Goal: Task Accomplishment & Management: Use online tool/utility

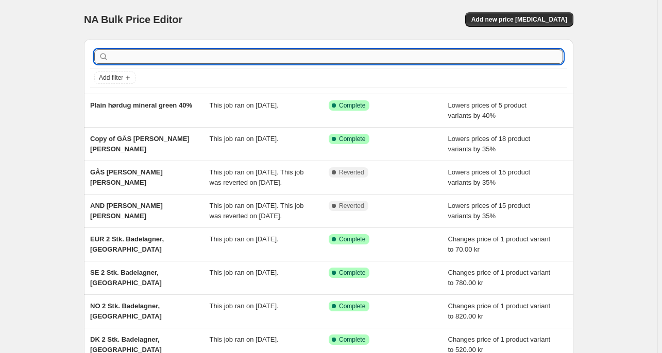
click at [119, 60] on input "text" at bounding box center [337, 56] width 452 height 14
type input "nors"
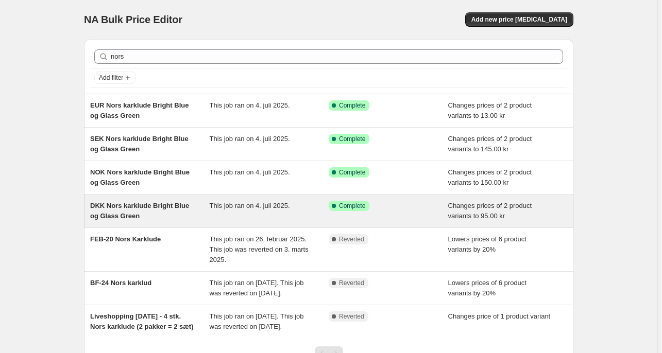
click at [146, 205] on span "DKK Nors karklude Bright Blue og Glass Green" at bounding box center [139, 211] width 99 height 18
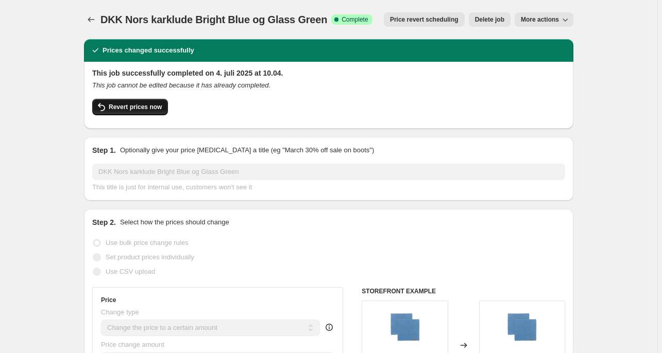
click at [134, 112] on button "Revert prices now" at bounding box center [130, 107] width 76 height 16
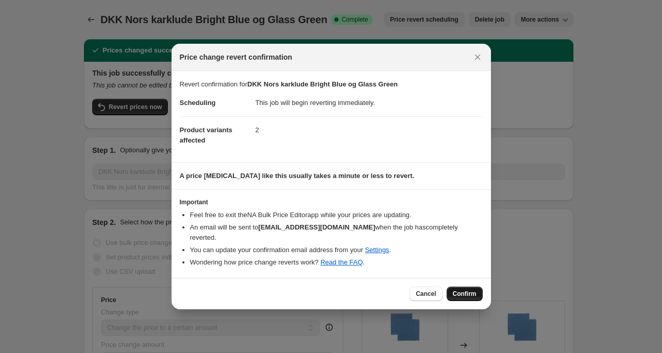
click at [468, 292] on span "Confirm" at bounding box center [465, 294] width 24 height 8
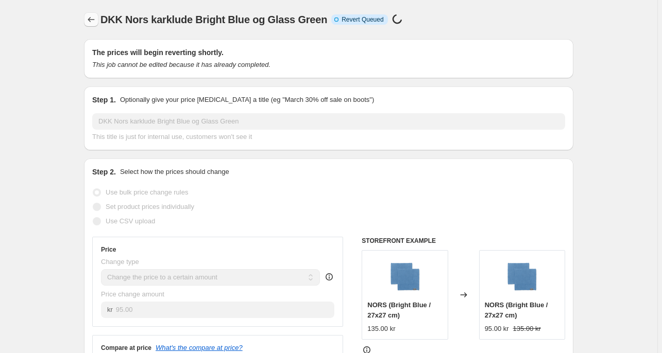
click at [91, 21] on icon "Price change jobs" at bounding box center [91, 19] width 10 height 10
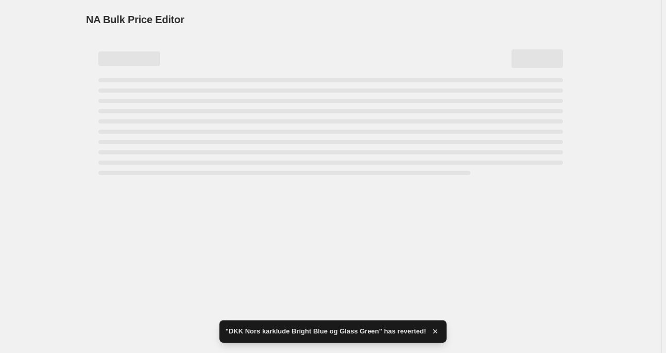
click at [126, 54] on div "Page loading" at bounding box center [129, 59] width 62 height 14
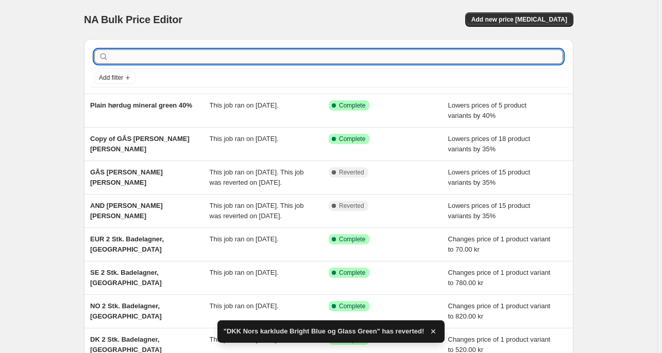
click at [127, 60] on input "text" at bounding box center [337, 56] width 452 height 14
type input "NORS"
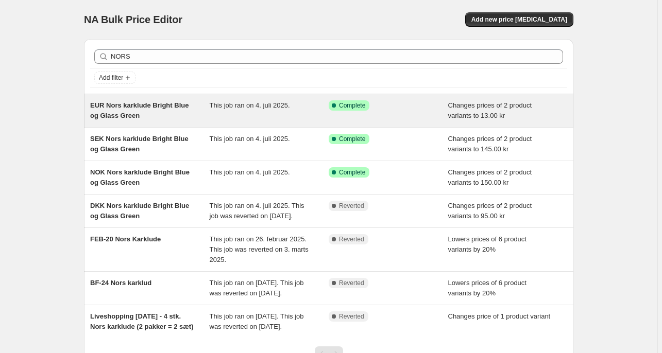
click at [138, 106] on span "EUR Nors karklude Bright Blue og Glass Green" at bounding box center [139, 110] width 98 height 18
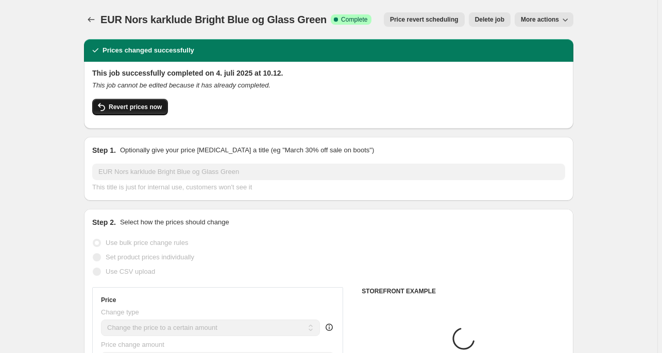
click at [142, 111] on button "Revert prices now" at bounding box center [130, 107] width 76 height 16
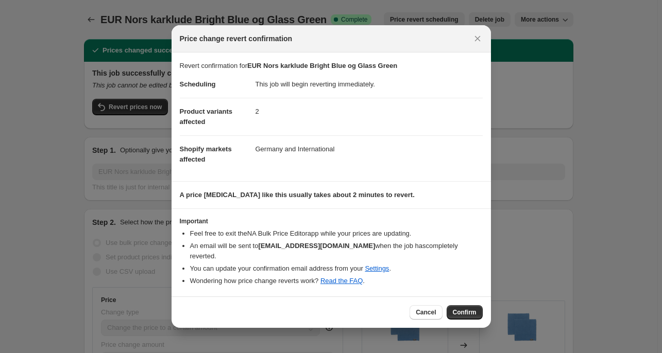
drag, startPoint x: 465, startPoint y: 311, endPoint x: 460, endPoint y: 303, distance: 9.6
click at [466, 309] on span "Confirm" at bounding box center [465, 313] width 24 height 8
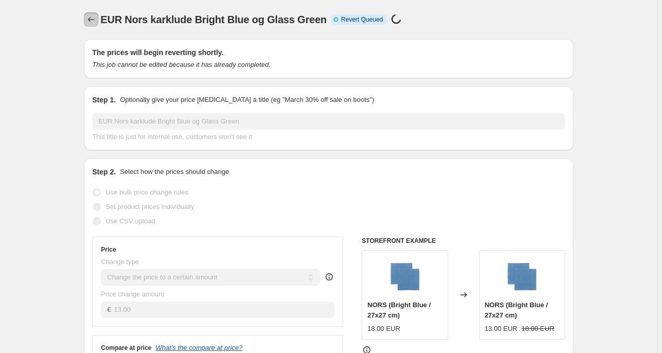
click at [95, 20] on icon "Price change jobs" at bounding box center [91, 19] width 10 height 10
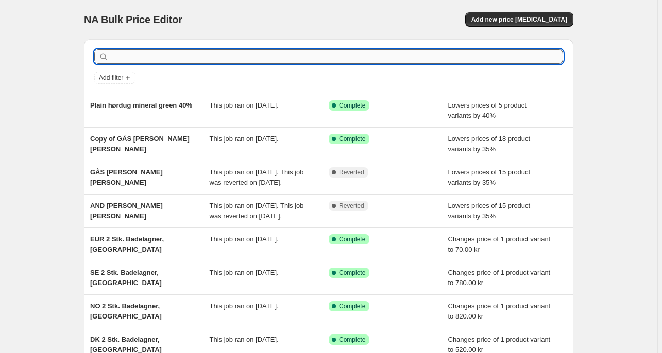
click at [138, 57] on input "text" at bounding box center [337, 56] width 452 height 14
type input "Nors"
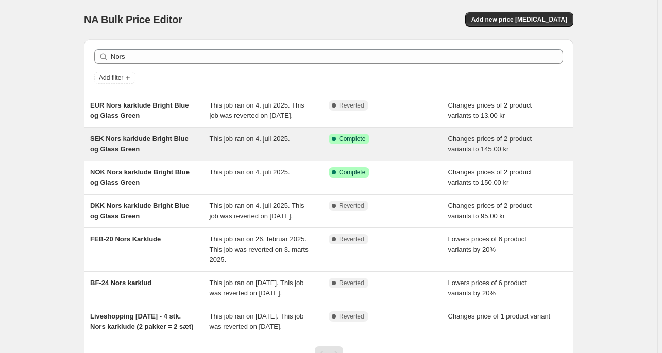
click at [138, 146] on span "SEK Nors karklude Bright Blue og Glass Green" at bounding box center [139, 144] width 98 height 18
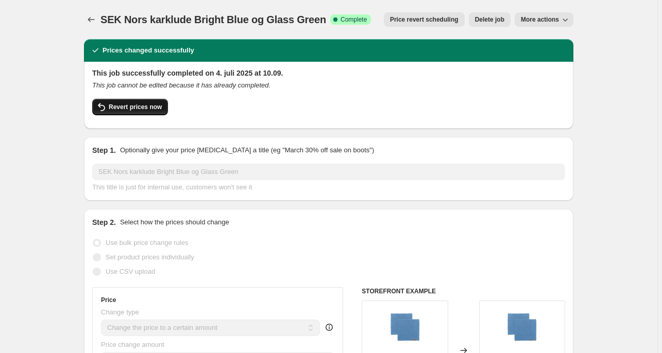
click at [136, 109] on span "Revert prices now" at bounding box center [135, 107] width 53 height 8
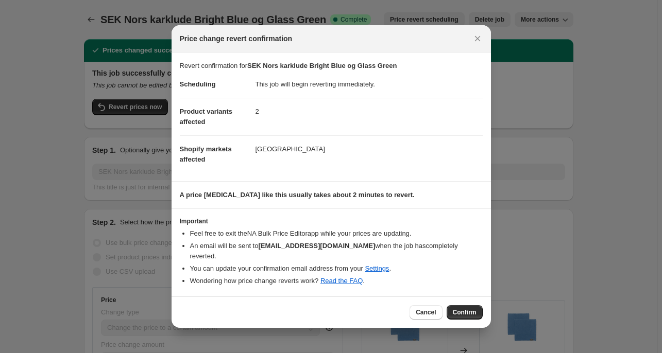
click at [464, 315] on div "Cancel Confirm" at bounding box center [331, 312] width 319 height 31
click at [464, 312] on button "Confirm" at bounding box center [465, 312] width 36 height 14
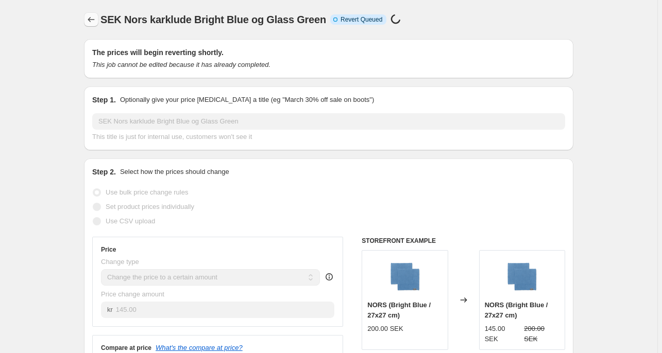
click at [88, 19] on icon "Price change jobs" at bounding box center [91, 19] width 10 height 10
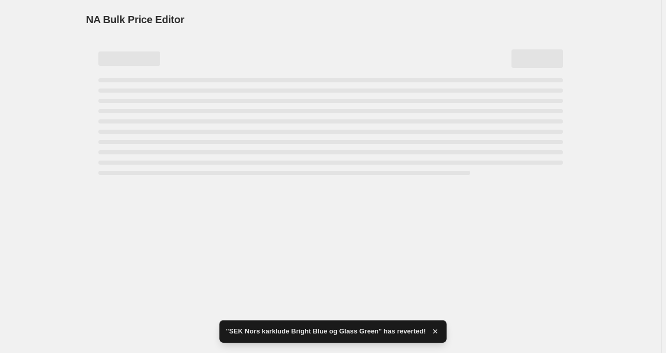
click at [125, 56] on div "Page loading" at bounding box center [129, 59] width 62 height 14
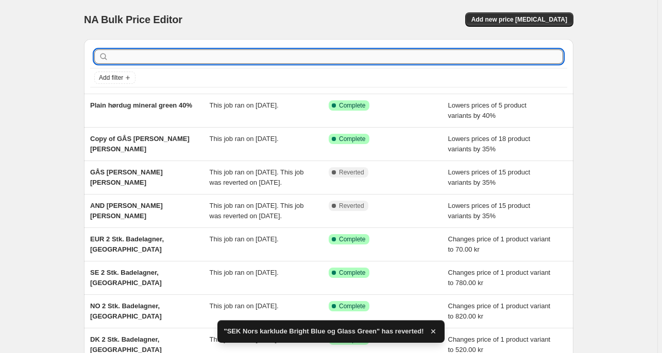
click at [130, 57] on input "text" at bounding box center [337, 56] width 452 height 14
type input "Nors"
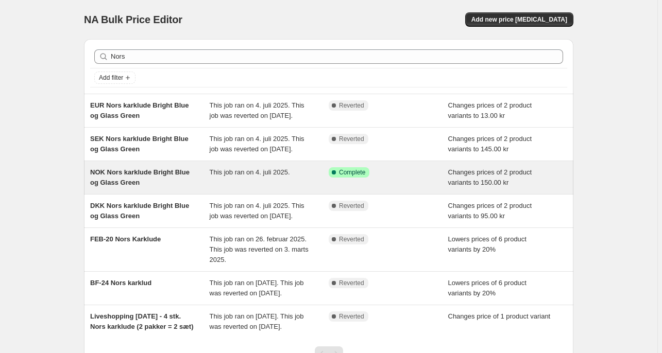
click at [136, 186] on span "NOK Nors karklude Bright Blue og Glass Green" at bounding box center [139, 177] width 99 height 18
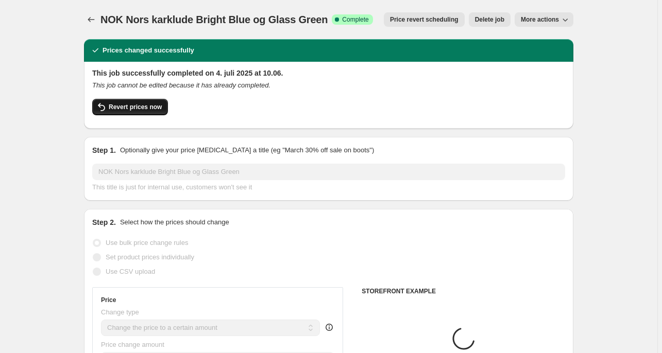
click at [138, 109] on span "Revert prices now" at bounding box center [135, 107] width 53 height 8
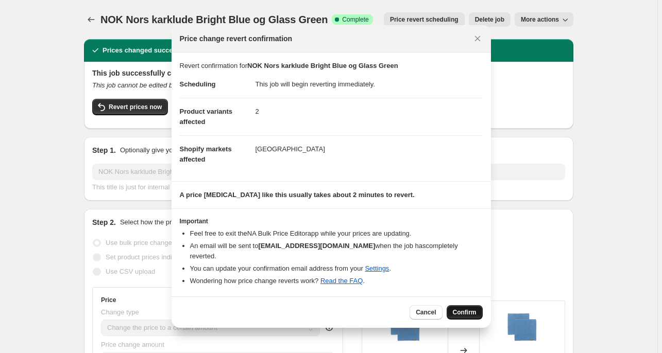
click at [468, 310] on span "Confirm" at bounding box center [465, 313] width 24 height 8
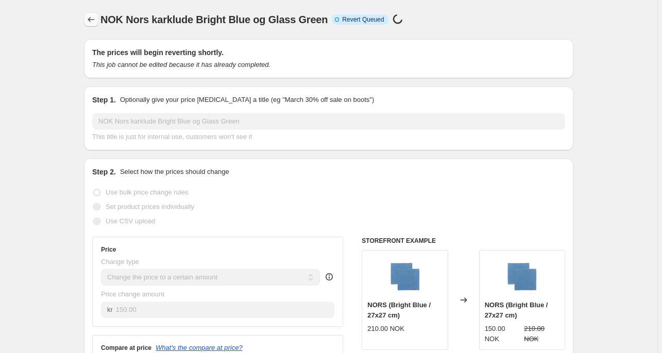
click at [96, 22] on icon "Price change jobs" at bounding box center [91, 19] width 10 height 10
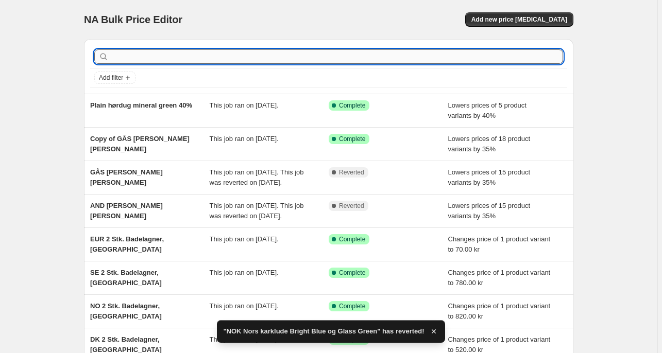
click at [158, 56] on input "text" at bounding box center [337, 56] width 452 height 14
type input "[PERSON_NAME]"
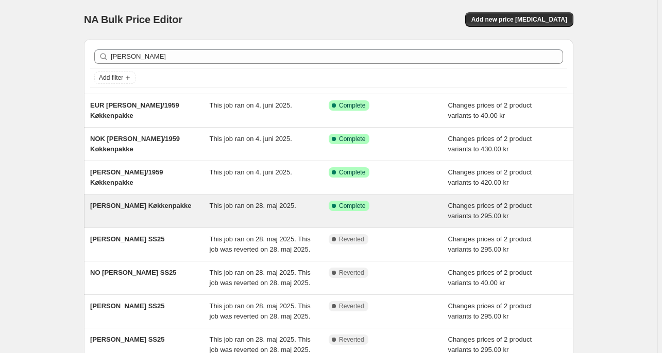
click at [143, 206] on span "[PERSON_NAME] Køkkenpakke" at bounding box center [140, 206] width 101 height 8
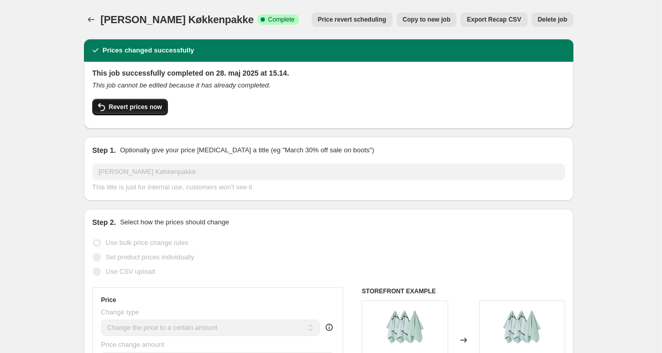
click at [136, 107] on span "Revert prices now" at bounding box center [135, 107] width 53 height 8
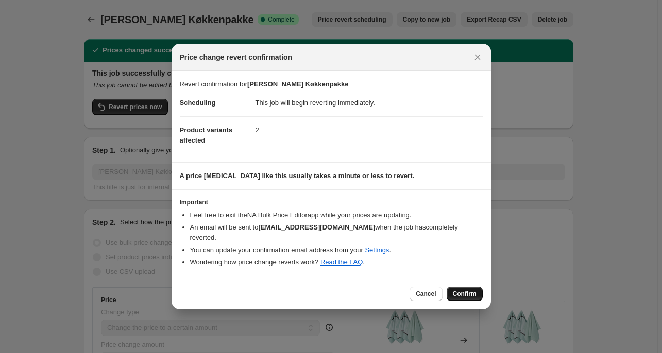
click at [468, 290] on span "Confirm" at bounding box center [465, 294] width 24 height 8
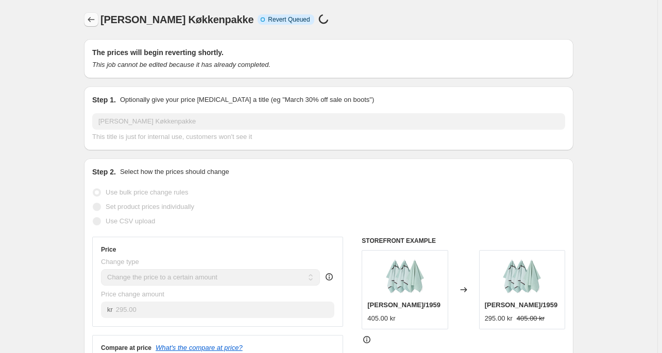
click at [93, 19] on icon "Price change jobs" at bounding box center [91, 19] width 10 height 10
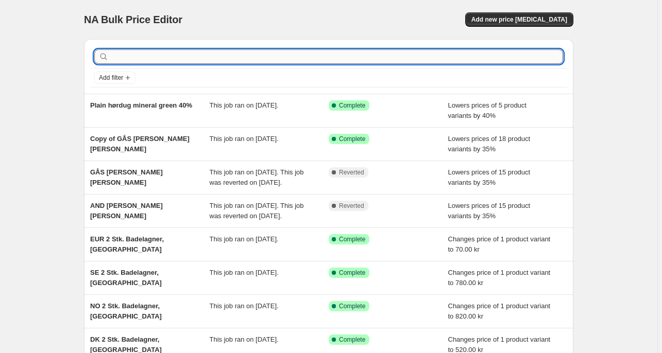
click at [164, 58] on input "text" at bounding box center [337, 56] width 452 height 14
type input "[PERSON_NAME]"
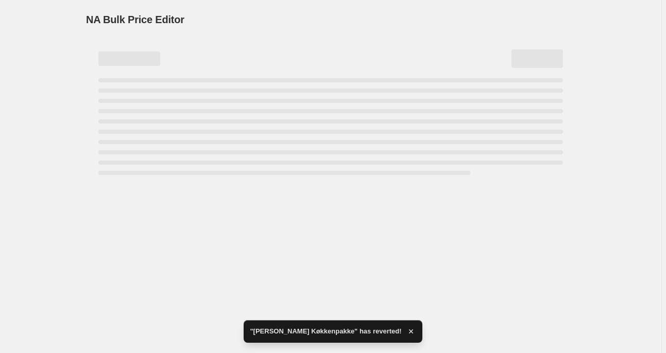
drag, startPoint x: 135, startPoint y: 56, endPoint x: 76, endPoint y: 47, distance: 59.9
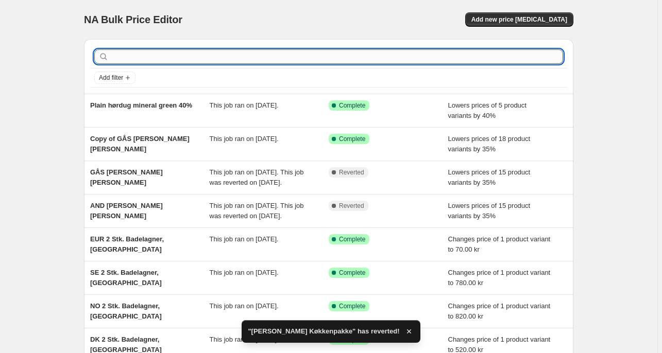
click at [125, 54] on input "text" at bounding box center [337, 56] width 452 height 14
type input "[PERSON_NAME]"
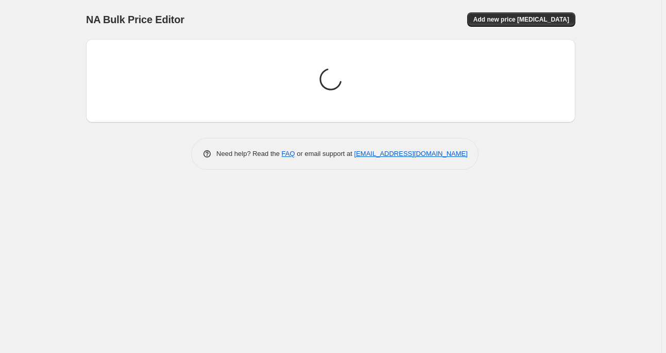
drag, startPoint x: 138, startPoint y: 57, endPoint x: 97, endPoint y: 52, distance: 41.1
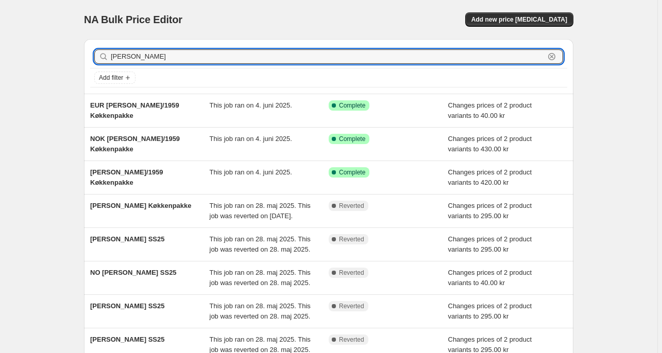
drag, startPoint x: 139, startPoint y: 58, endPoint x: 111, endPoint y: 55, distance: 27.5
click at [111, 55] on div "[PERSON_NAME] Clear" at bounding box center [328, 56] width 469 height 14
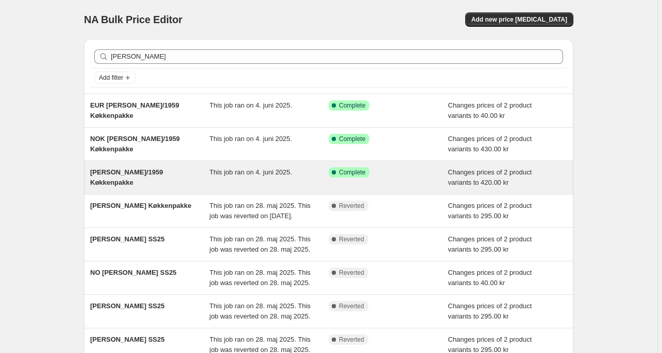
click at [154, 173] on span "[PERSON_NAME]/1959 Køkkenpakke" at bounding box center [126, 177] width 73 height 18
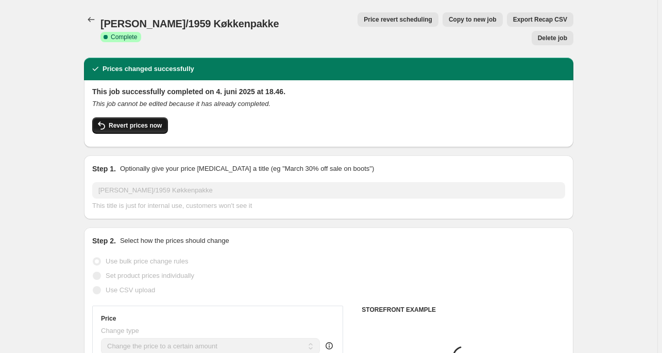
click at [140, 122] on span "Revert prices now" at bounding box center [135, 126] width 53 height 8
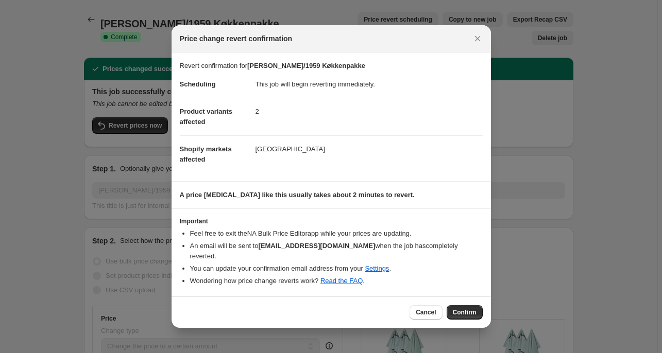
click at [458, 309] on span "Confirm" at bounding box center [465, 313] width 24 height 8
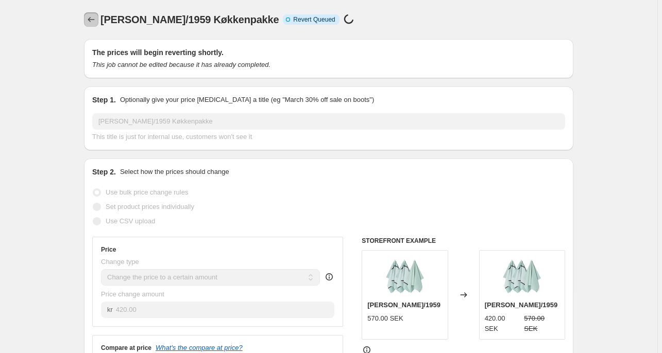
click at [91, 21] on icon "Price change jobs" at bounding box center [91, 19] width 10 height 10
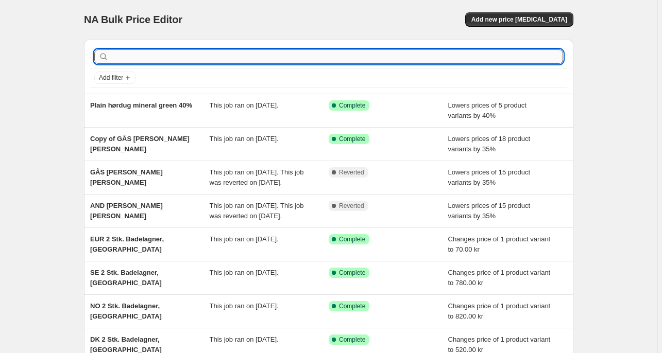
click at [139, 59] on input "text" at bounding box center [337, 56] width 452 height 14
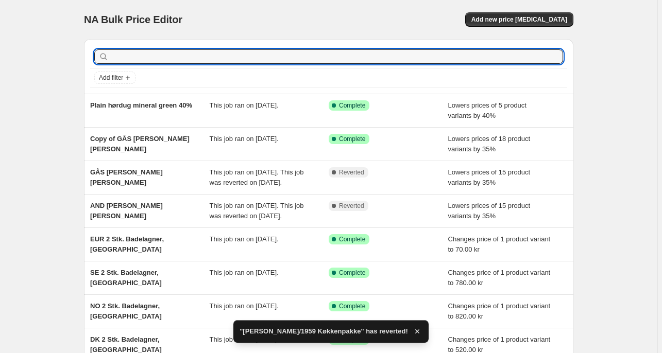
click at [139, 59] on input "text" at bounding box center [337, 56] width 452 height 14
paste input "[PERSON_NAME]"
type input "[PERSON_NAME]"
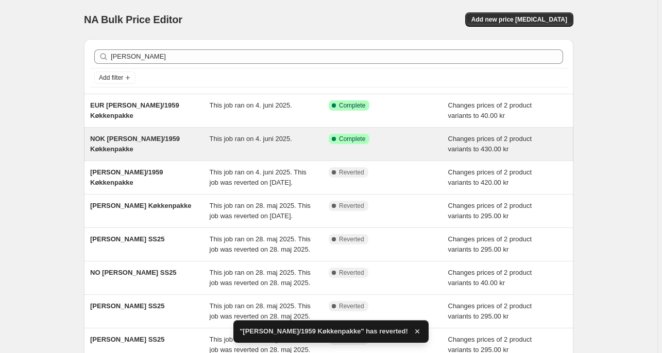
click at [142, 136] on span "NOK [PERSON_NAME]/1959 Køkkenpakke" at bounding box center [135, 144] width 90 height 18
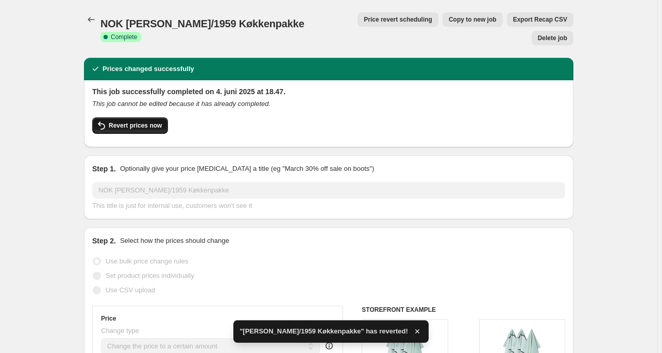
click at [125, 122] on span "Revert prices now" at bounding box center [135, 126] width 53 height 8
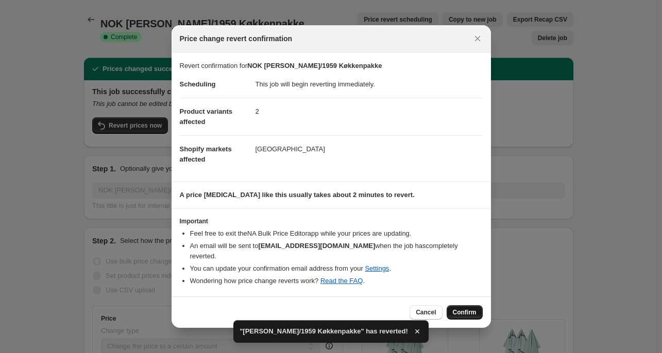
click at [470, 311] on span "Confirm" at bounding box center [465, 313] width 24 height 8
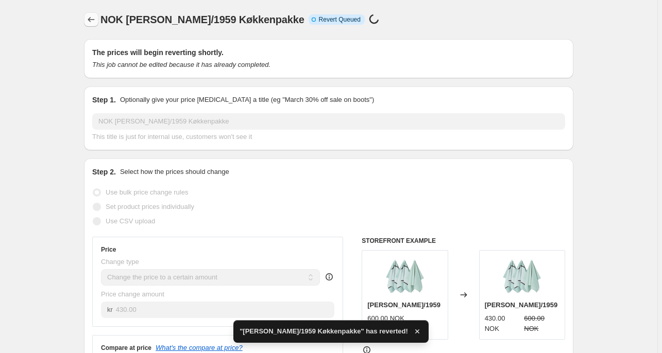
click at [95, 19] on icon "Price change jobs" at bounding box center [91, 19] width 10 height 10
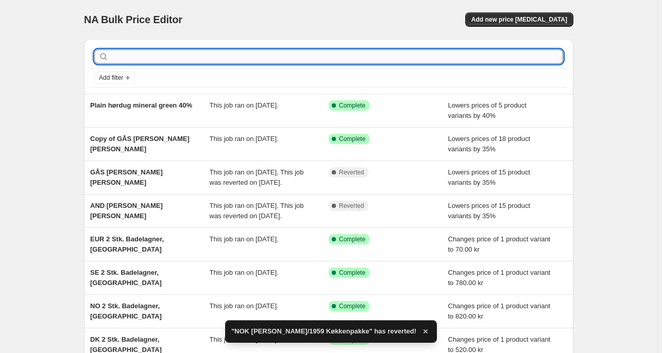
click at [136, 60] on input "text" at bounding box center [337, 56] width 452 height 14
paste input "[PERSON_NAME]"
type input "[PERSON_NAME]"
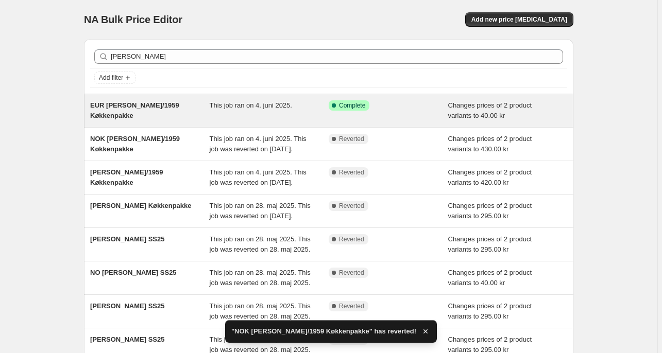
click at [146, 109] on span "EUR [PERSON_NAME]/1959 Køkkenpakke" at bounding box center [134, 110] width 89 height 18
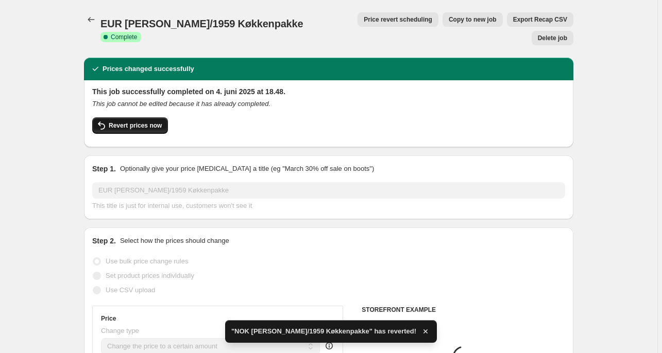
click at [139, 122] on span "Revert prices now" at bounding box center [135, 126] width 53 height 8
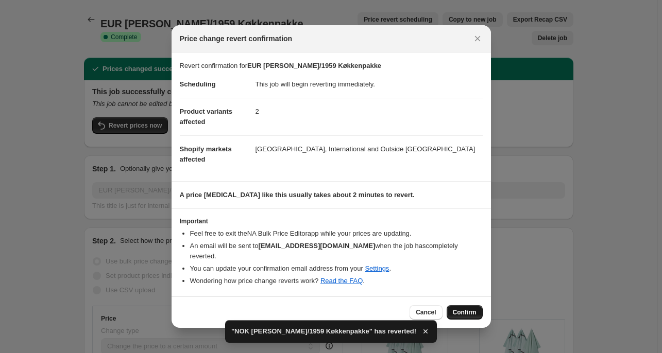
click at [465, 309] on span "Confirm" at bounding box center [465, 313] width 24 height 8
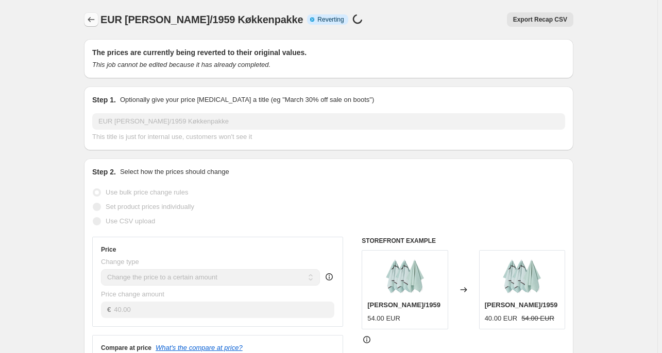
click at [93, 21] on icon "Price change jobs" at bounding box center [91, 19] width 10 height 10
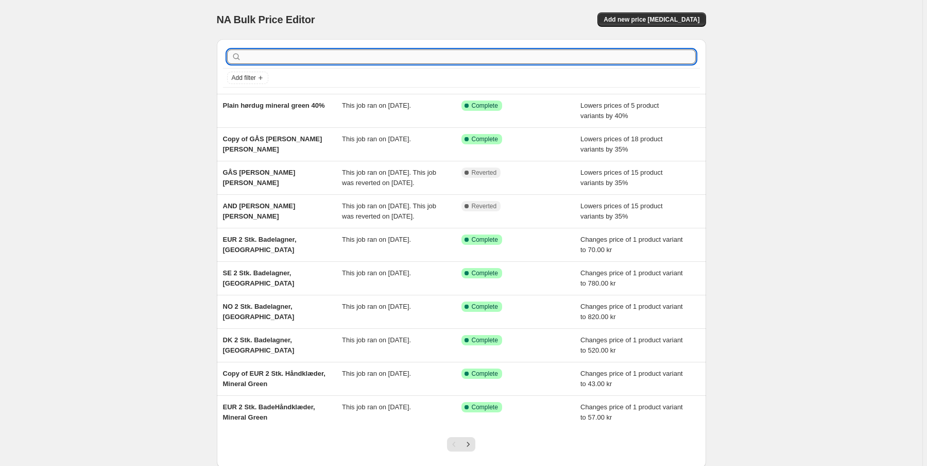
click at [292, 54] on input "text" at bounding box center [470, 56] width 452 height 14
type input "fiber"
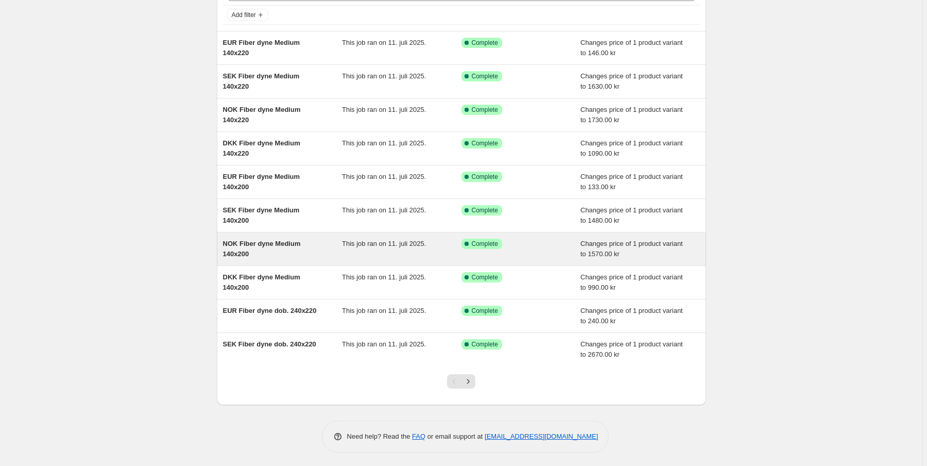
scroll to position [63, 0]
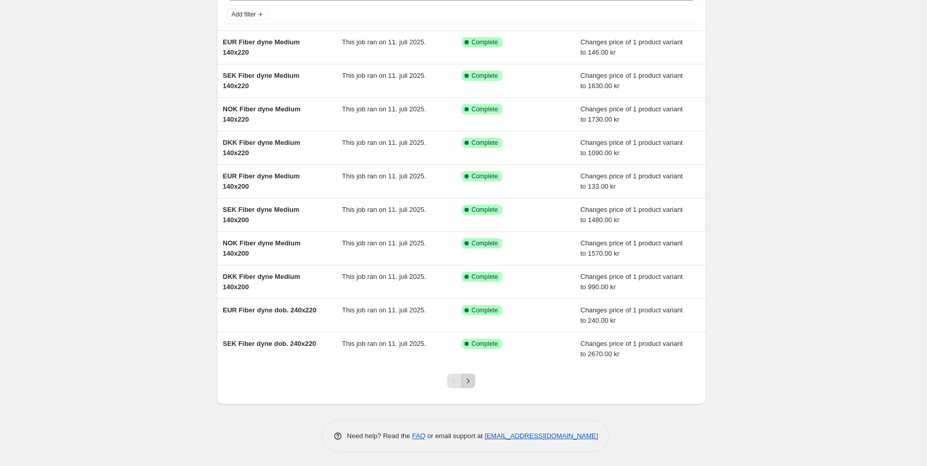
click at [470, 379] on icon "Next" at bounding box center [468, 381] width 10 height 10
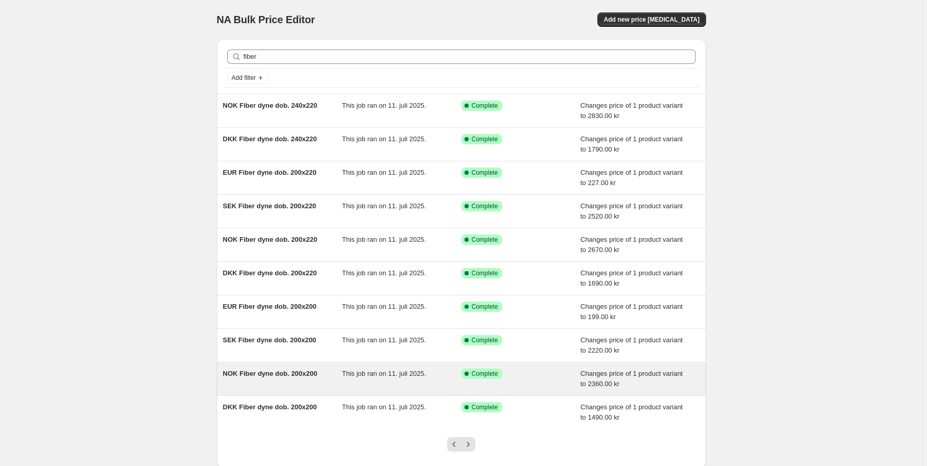
scroll to position [41, 0]
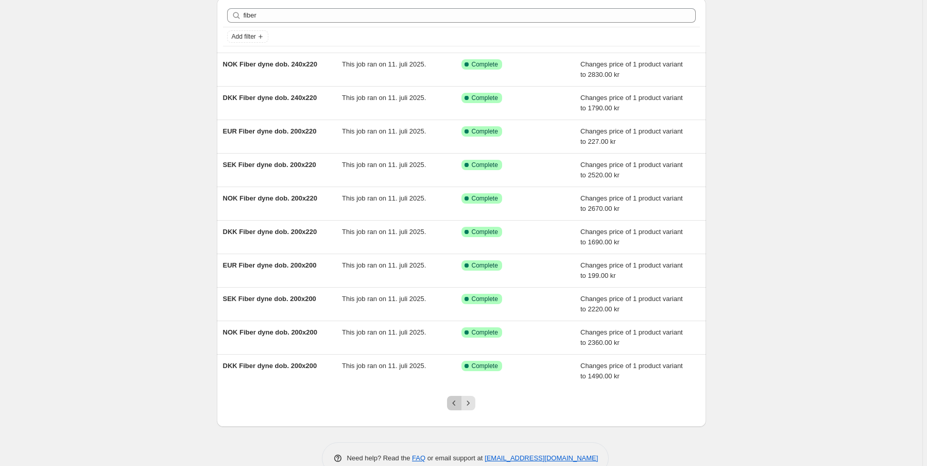
click at [457, 400] on icon "Previous" at bounding box center [454, 403] width 10 height 10
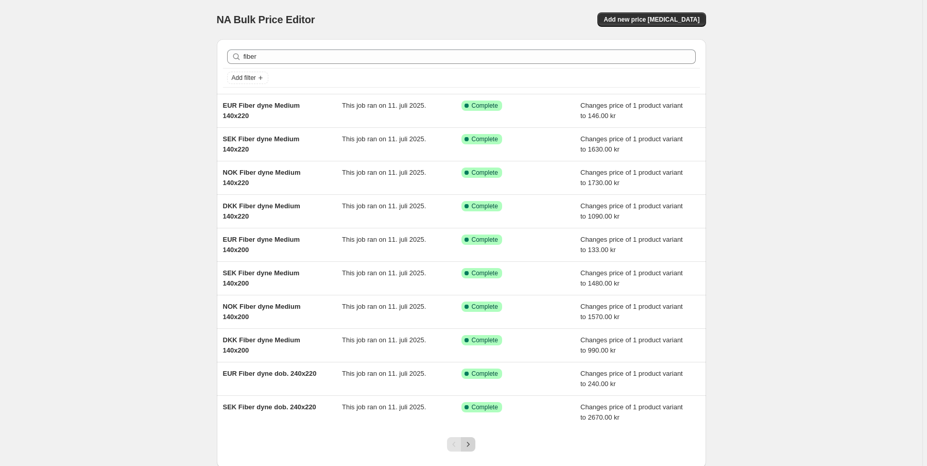
click at [470, 442] on icon "Next" at bounding box center [468, 443] width 3 height 5
click at [470, 442] on icon "Next" at bounding box center [468, 444] width 10 height 10
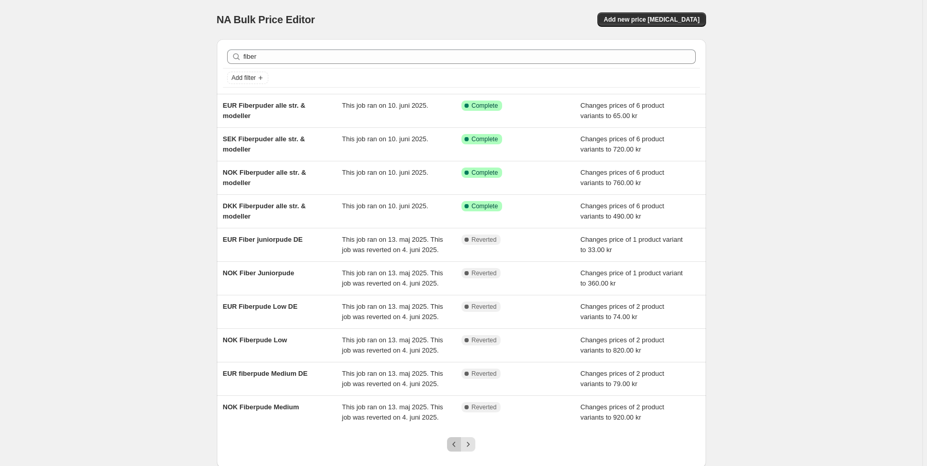
click at [453, 443] on icon "Previous" at bounding box center [454, 444] width 10 height 10
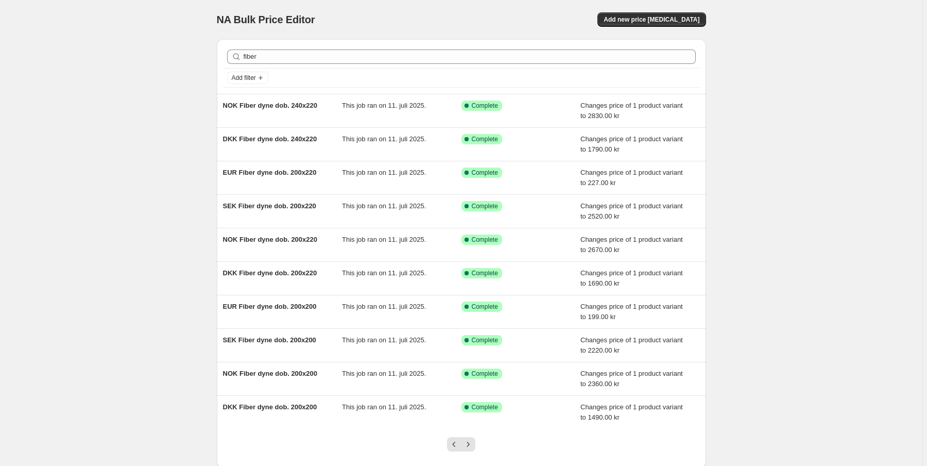
click at [453, 443] on icon "Previous" at bounding box center [454, 444] width 10 height 10
